Goal: Task Accomplishment & Management: Manage account settings

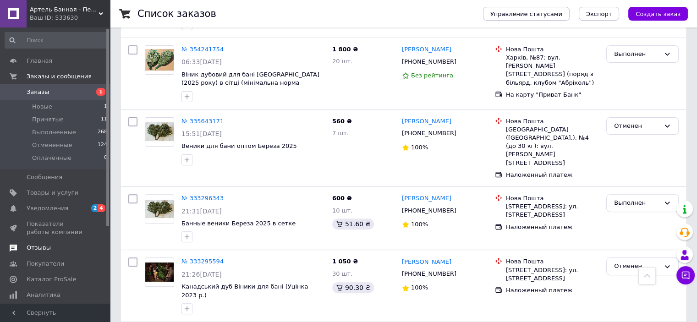
scroll to position [92, 0]
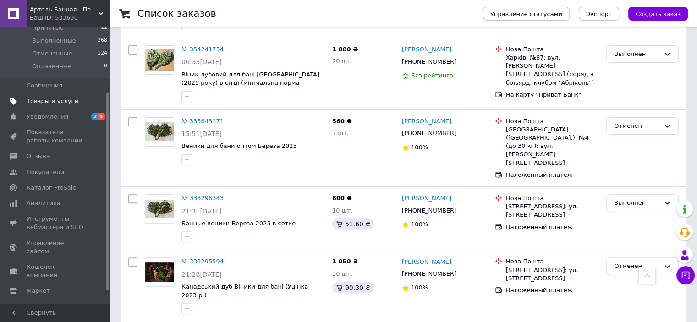
click at [44, 102] on span "Товары и услуги" at bounding box center [53, 101] width 52 height 8
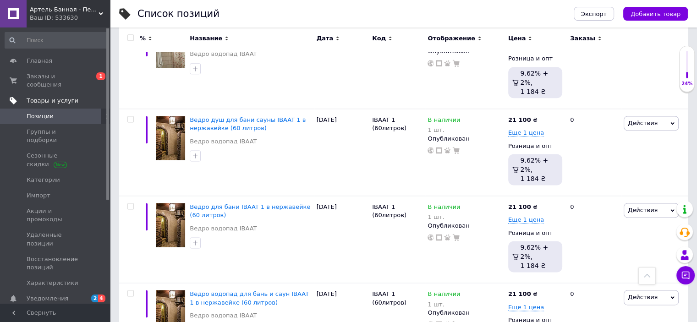
scroll to position [1190, 0]
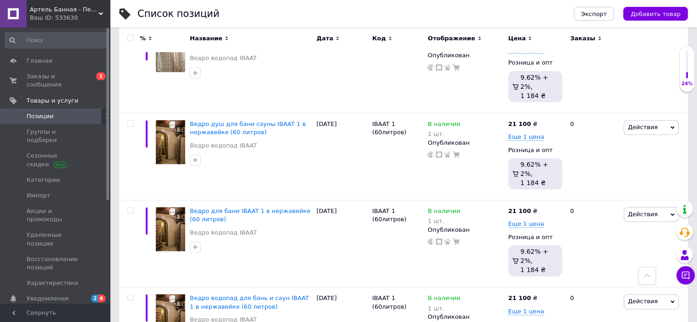
click at [43, 7] on span "Артель Банная - Печь банная парАвоз" at bounding box center [64, 9] width 69 height 8
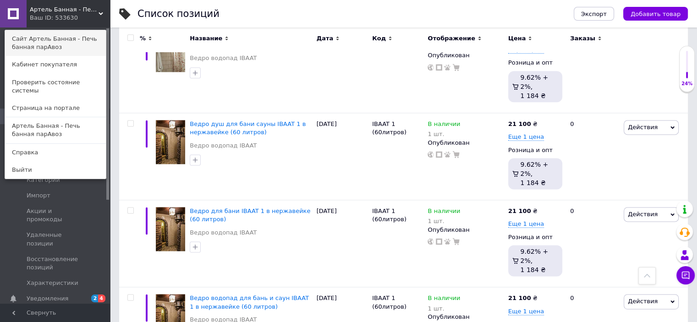
click at [29, 47] on link "Сайт Артель Банная - Печь банная парАвоз" at bounding box center [55, 43] width 101 height 26
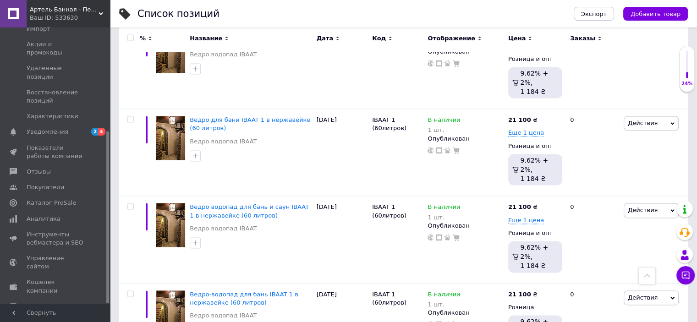
scroll to position [1281, 0]
click at [40, 199] on span "Каталог ProSale" at bounding box center [51, 203] width 49 height 8
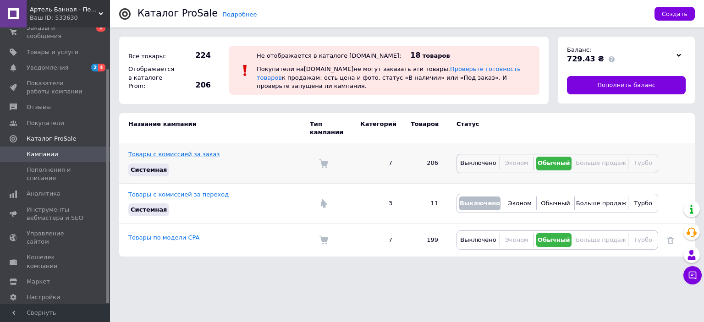
click at [171, 151] on link "Товары с комиссией за заказ" at bounding box center [173, 154] width 91 height 7
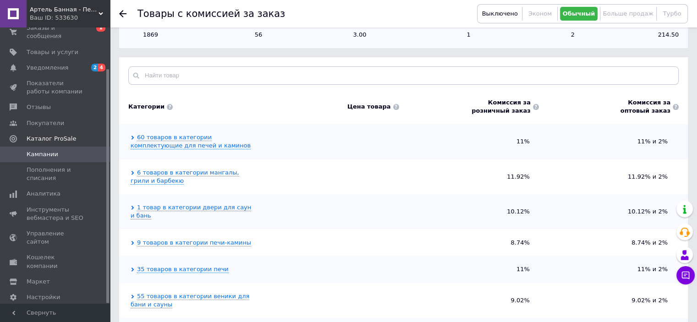
scroll to position [174, 0]
